Goal: Transaction & Acquisition: Purchase product/service

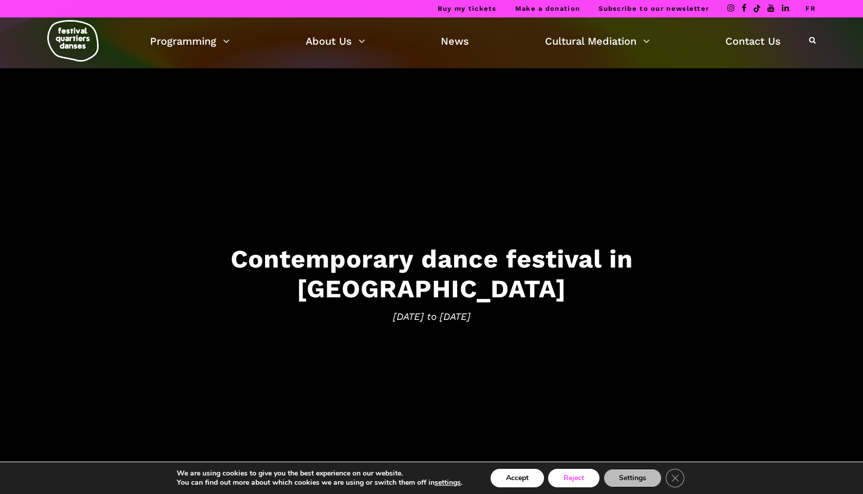
click at [527, 418] on button "Reject" at bounding box center [573, 478] width 51 height 18
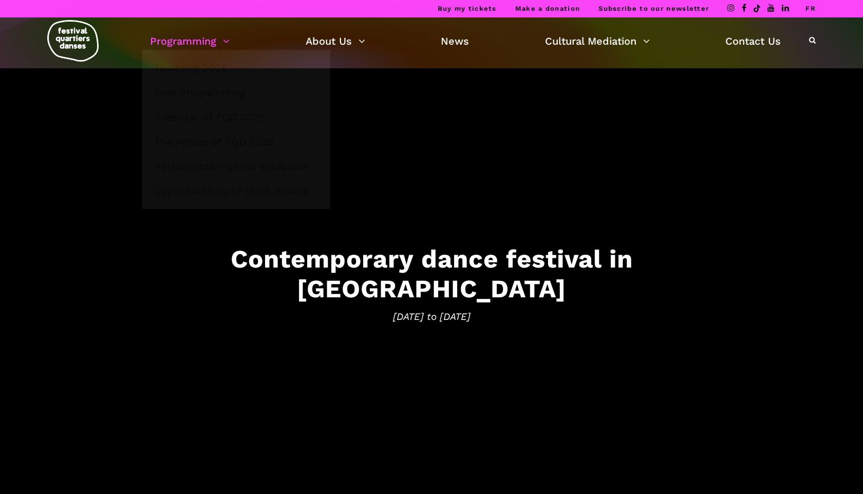
click at [193, 45] on link "Programming" at bounding box center [190, 40] width 80 height 17
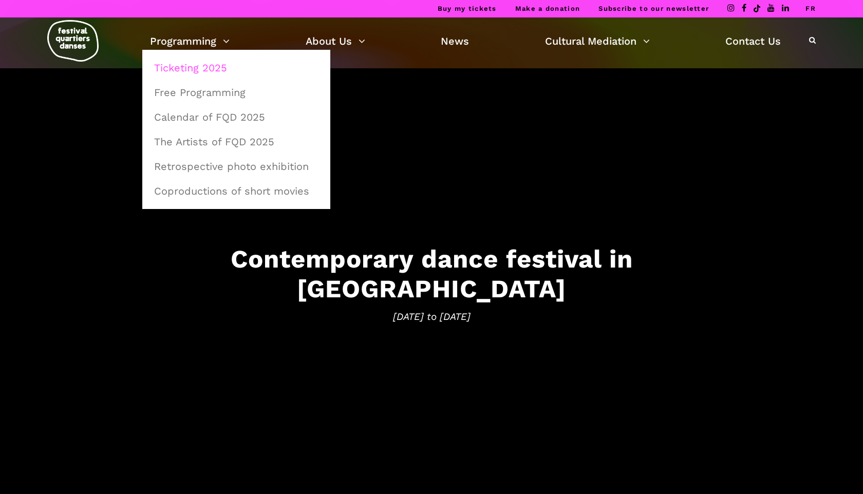
click at [195, 71] on link "Ticketing 2025" at bounding box center [236, 68] width 177 height 24
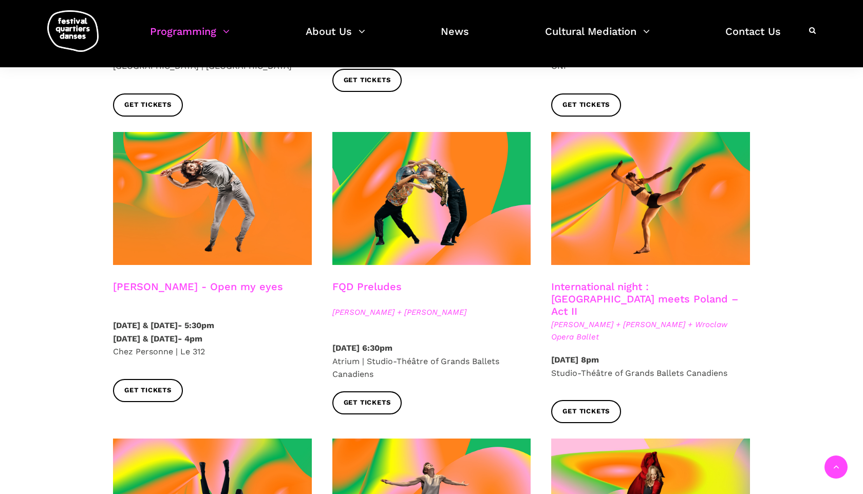
scroll to position [808, 0]
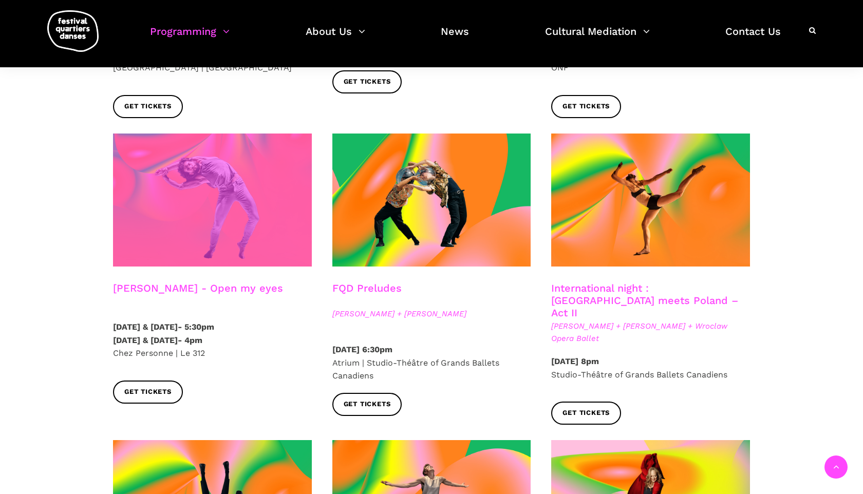
click at [178, 220] on span at bounding box center [212, 199] width 199 height 133
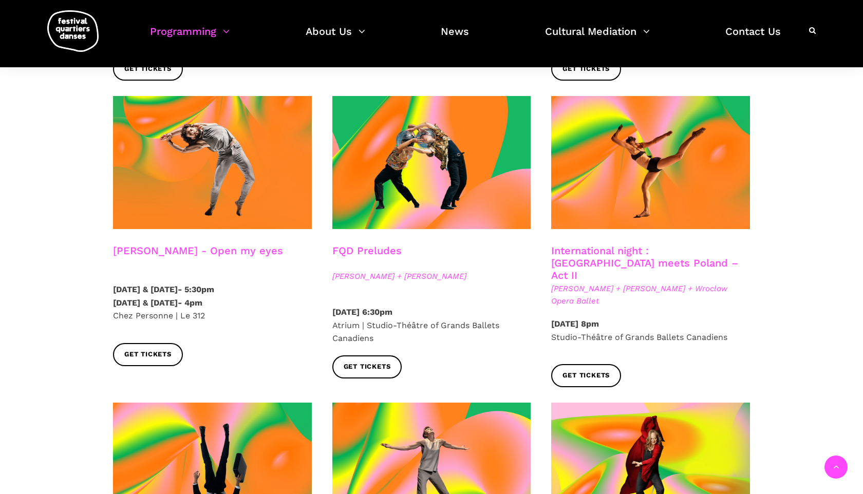
scroll to position [847, 0]
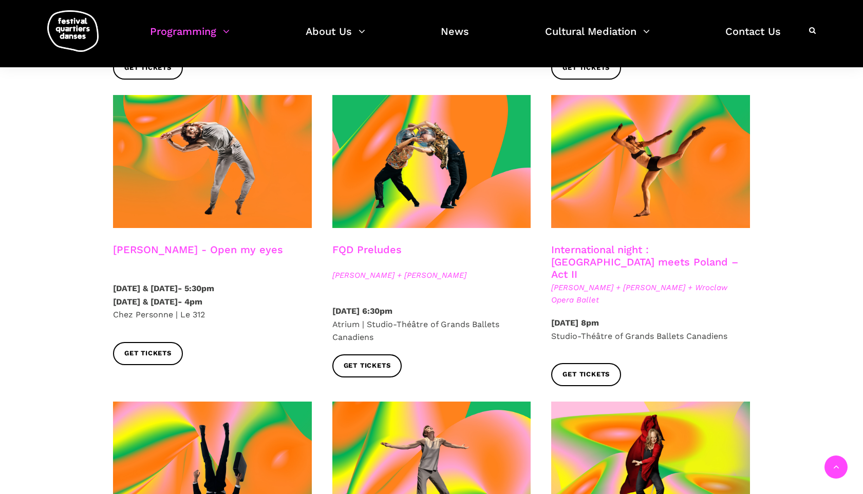
click at [599, 281] on span "Béatrice Larrivée + Cai Glover + Wroclaw Opera Ballet" at bounding box center [650, 293] width 199 height 25
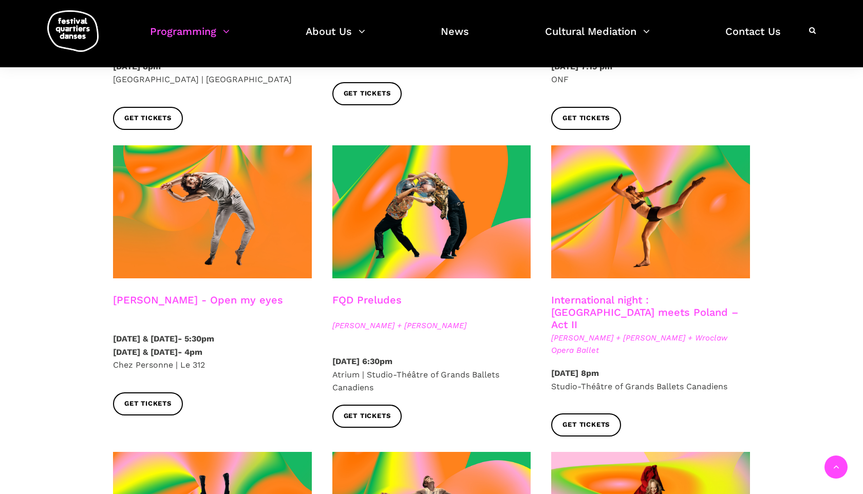
scroll to position [793, 0]
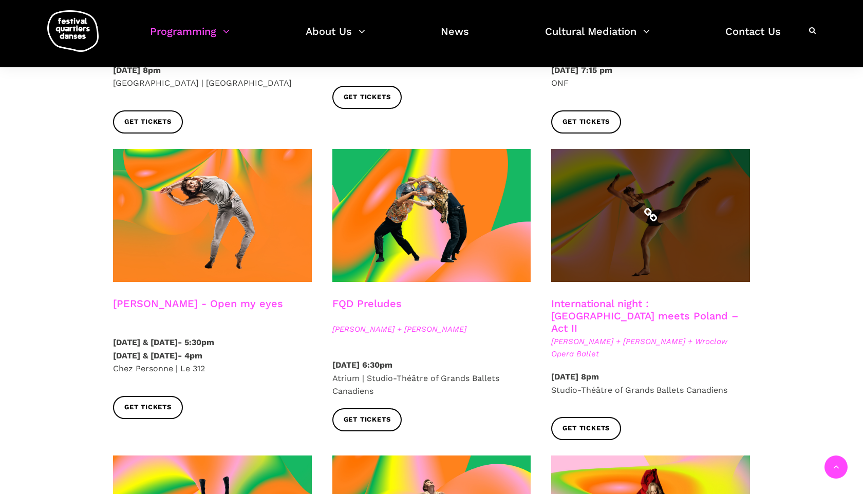
click at [602, 222] on span at bounding box center [650, 215] width 199 height 133
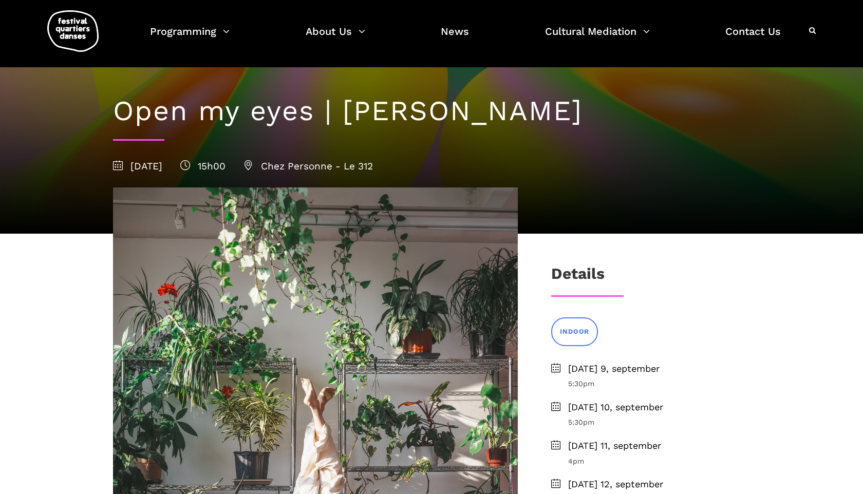
scroll to position [32, 0]
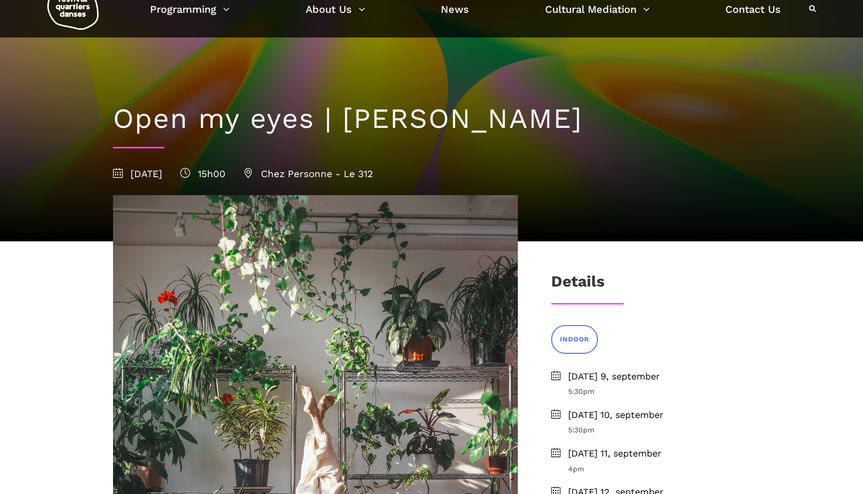
drag, startPoint x: 116, startPoint y: 117, endPoint x: 712, endPoint y: 120, distance: 596.1
click at [712, 120] on h1 "Open my eyes | Charles-Alexis Desgagnés" at bounding box center [431, 118] width 637 height 33
copy h1 "Open my eyes | Charles-Alexis Desgagnés"
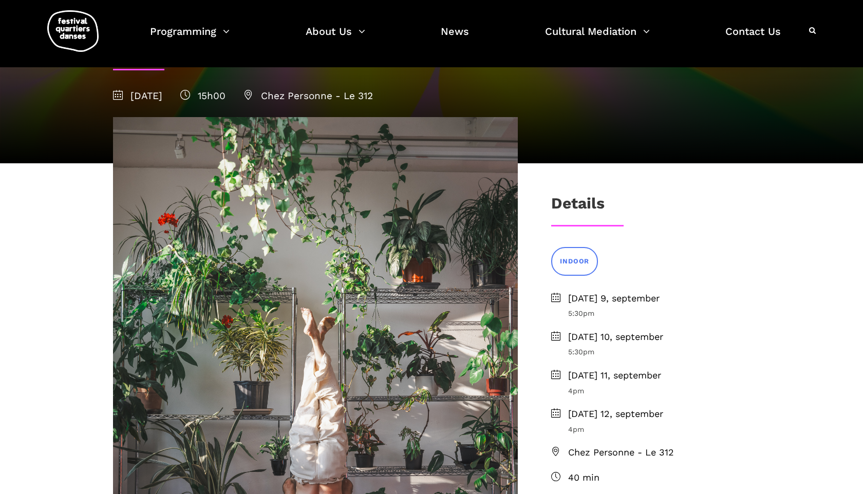
scroll to position [111, 0]
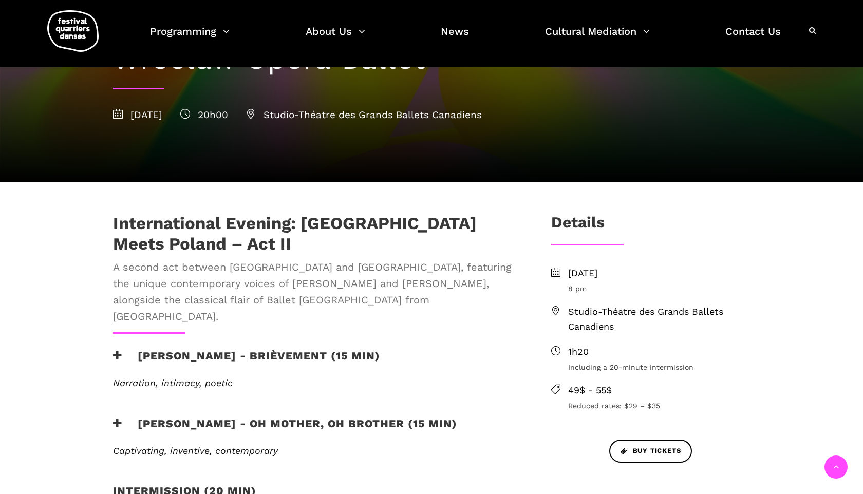
scroll to position [157, 0]
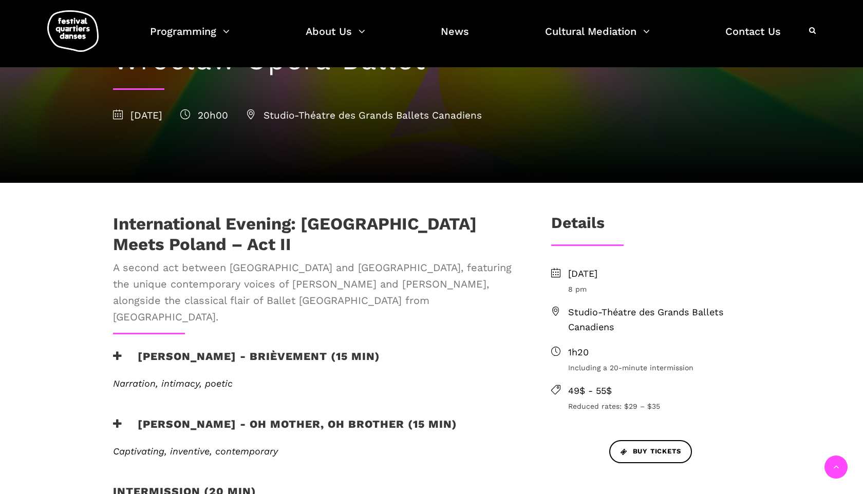
drag, startPoint x: 404, startPoint y: 341, endPoint x: 143, endPoint y: 339, distance: 261.4
click at [143, 350] on div "[PERSON_NAME] - Brièvement (15 min)" at bounding box center [315, 363] width 405 height 26
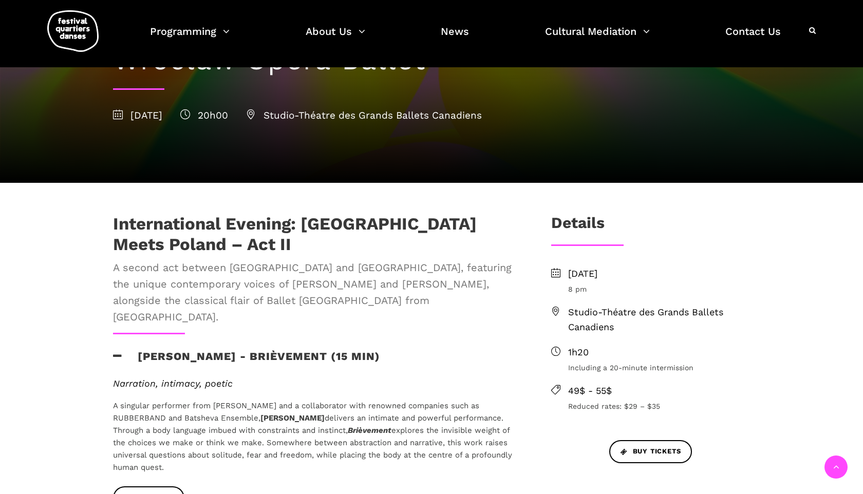
click at [336, 350] on h3 "[PERSON_NAME] - Brièvement (15 min)" at bounding box center [246, 363] width 267 height 26
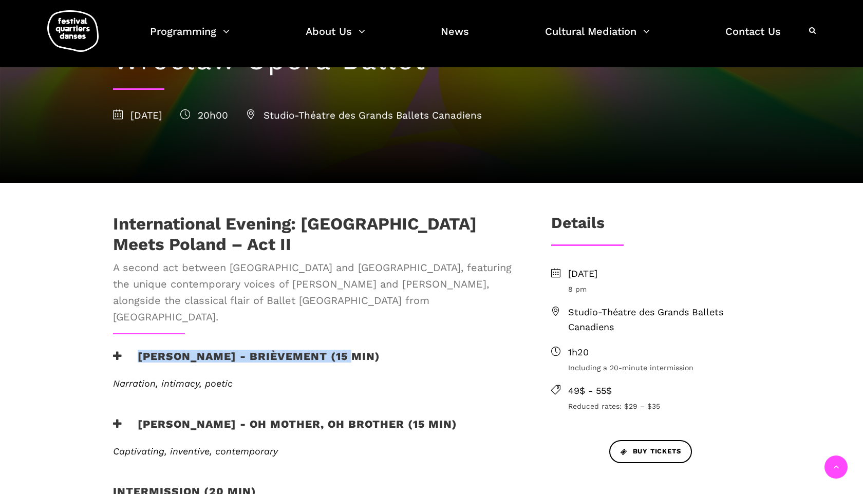
drag, startPoint x: 349, startPoint y: 336, endPoint x: 138, endPoint y: 339, distance: 210.5
click at [138, 350] on h3 "[PERSON_NAME] - Brièvement (15 min)" at bounding box center [246, 363] width 267 height 26
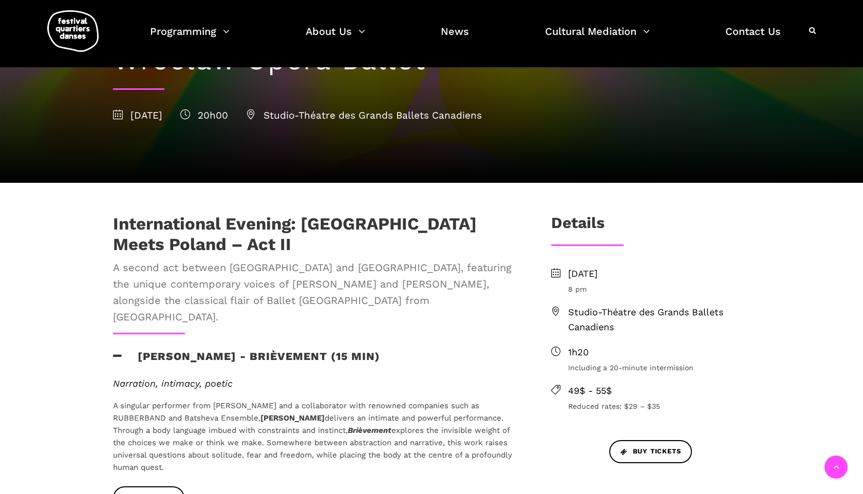
click at [169, 231] on h1 "International Evening: [GEOGRAPHIC_DATA] Meets Poland – Act II" at bounding box center [315, 234] width 405 height 41
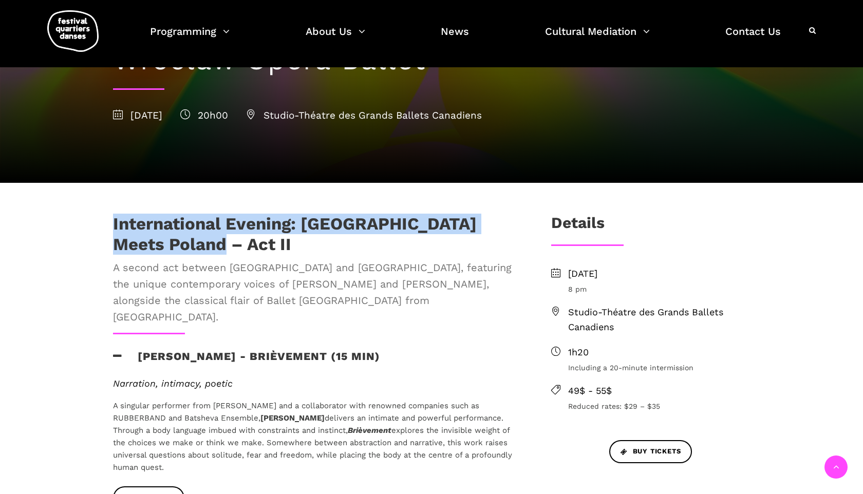
drag, startPoint x: 109, startPoint y: 221, endPoint x: 169, endPoint y: 242, distance: 63.7
click at [169, 242] on div "International Evening: Montreal Meets Poland – Act II A second act between [GEO…" at bounding box center [315, 273] width 425 height 119
copy h1 "International Evening: [GEOGRAPHIC_DATA] Meets Poland – Act II"
